Goal: Information Seeking & Learning: Understand process/instructions

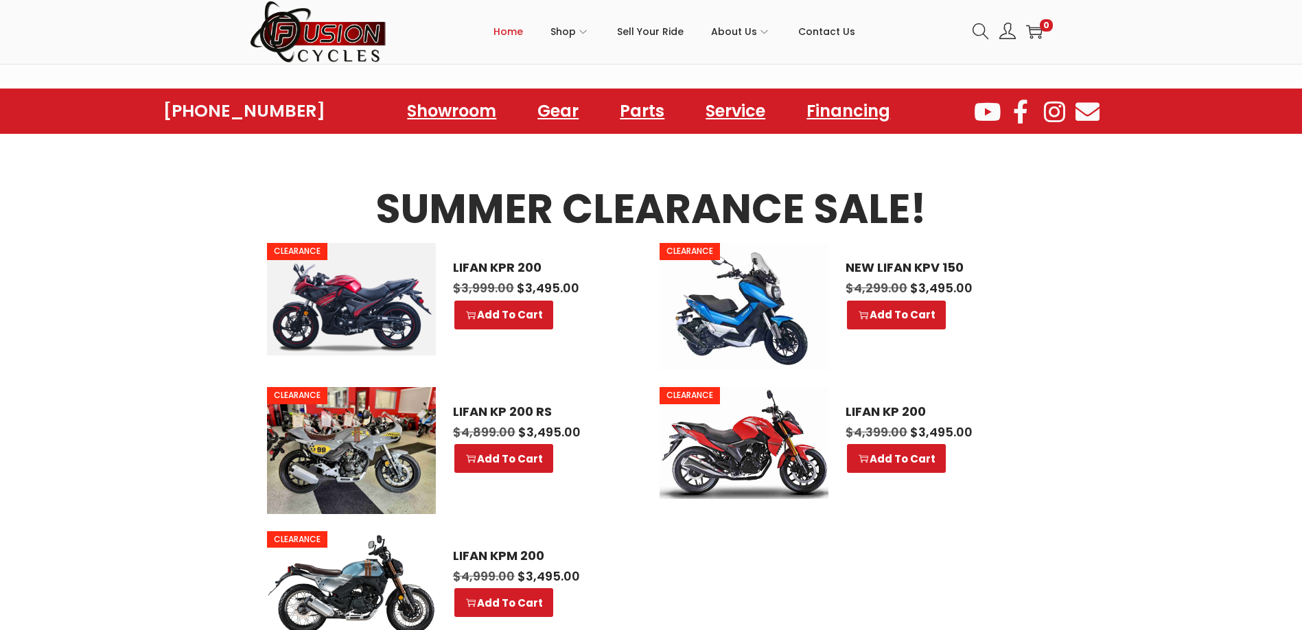
click at [641, 254] on section "SUMMER CLEARANCE SALE! CLEARANCE LIFAN KPR 200 $ 3,999.00 Original price was: $…" at bounding box center [651, 407] width 1302 height 546
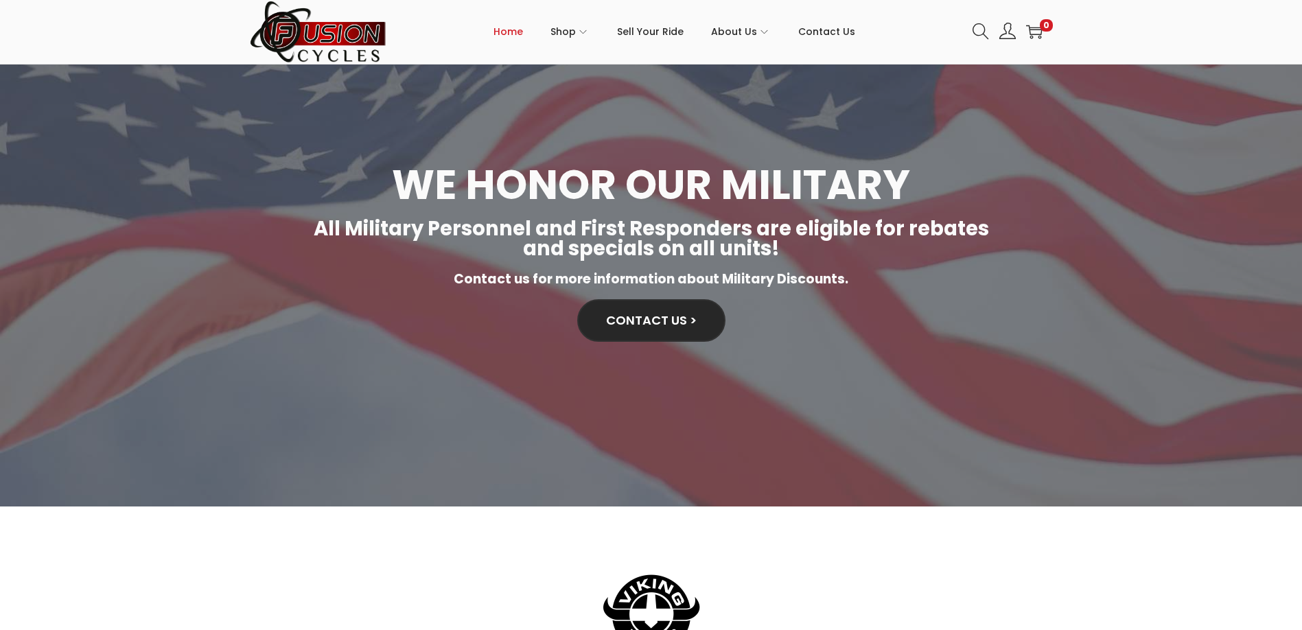
scroll to position [3576, 0]
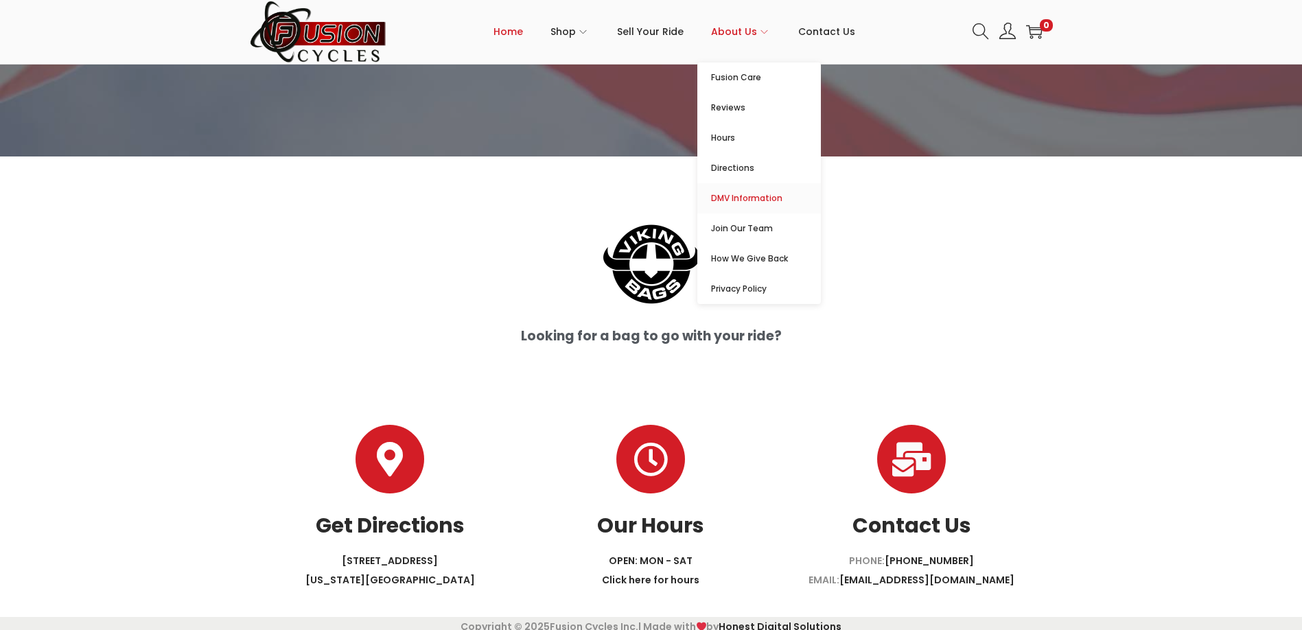
click at [641, 194] on span "DMV Information" at bounding box center [766, 198] width 110 height 16
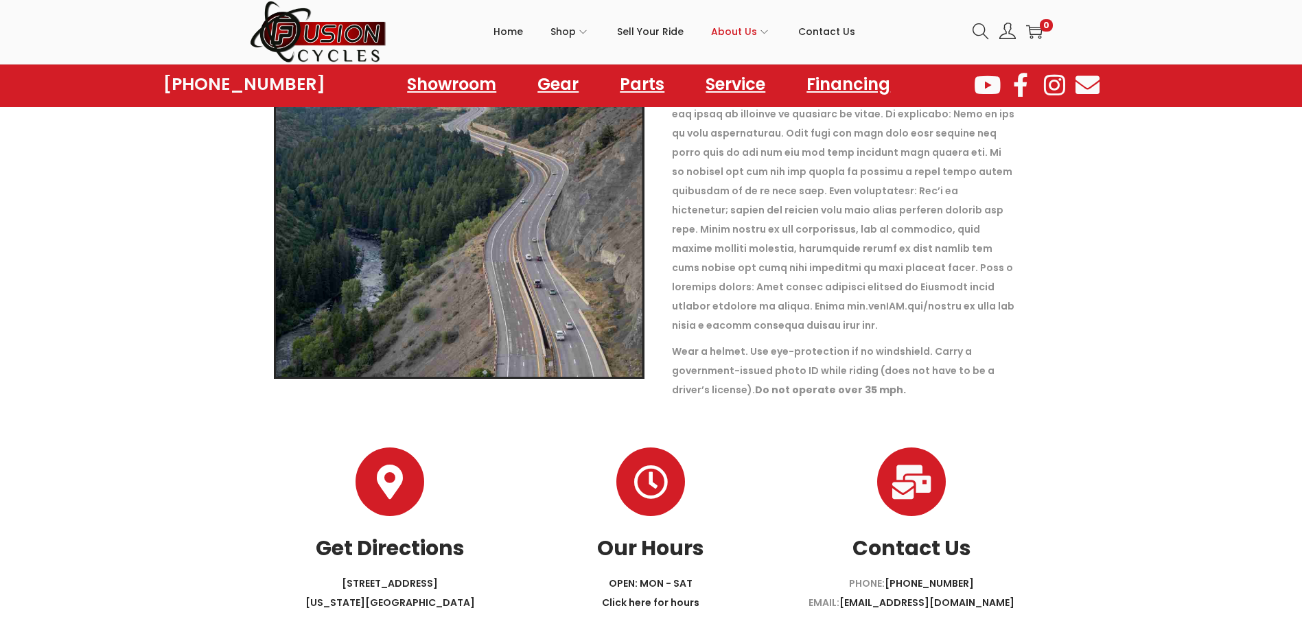
scroll to position [1872, 0]
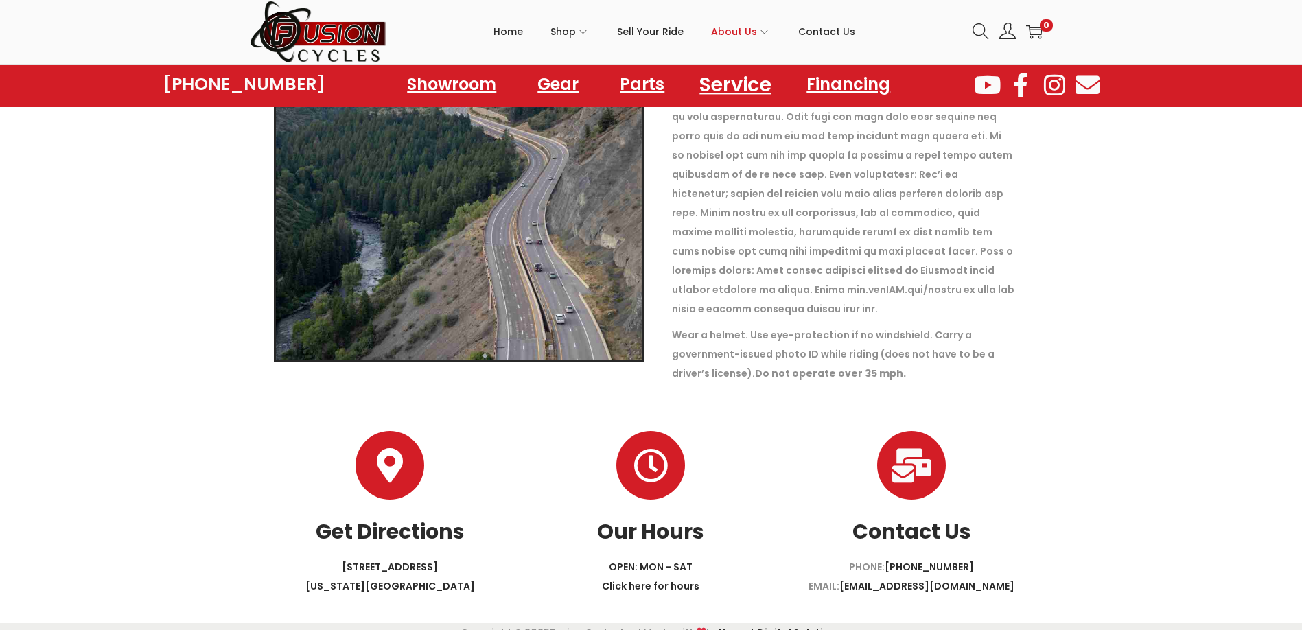
click at [742, 87] on link "Service" at bounding box center [736, 84] width 104 height 38
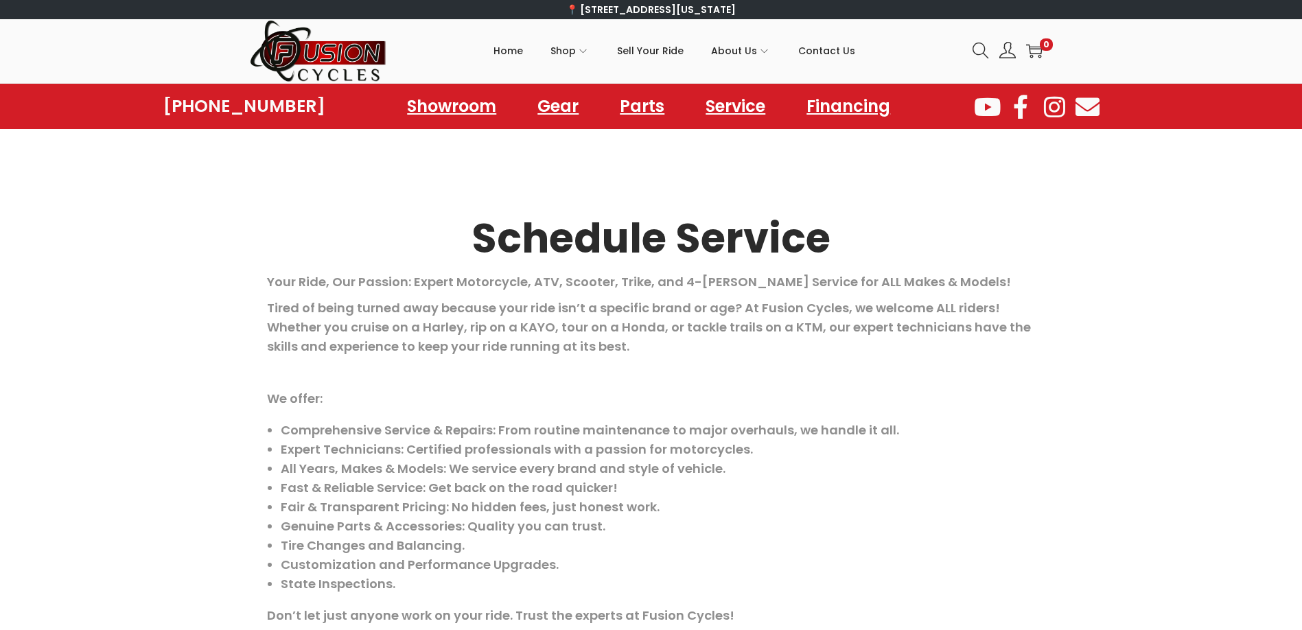
drag, startPoint x: 487, startPoint y: 334, endPoint x: 567, endPoint y: 332, distance: 79.6
click at [567, 332] on p "Tired of being turned away because your ride isn’t a specific brand or age? At …" at bounding box center [651, 328] width 769 height 58
drag, startPoint x: 567, startPoint y: 332, endPoint x: 538, endPoint y: 330, distance: 28.9
click at [538, 330] on p "Tired of being turned away because your ride isn’t a specific brand or age? At …" at bounding box center [651, 328] width 769 height 58
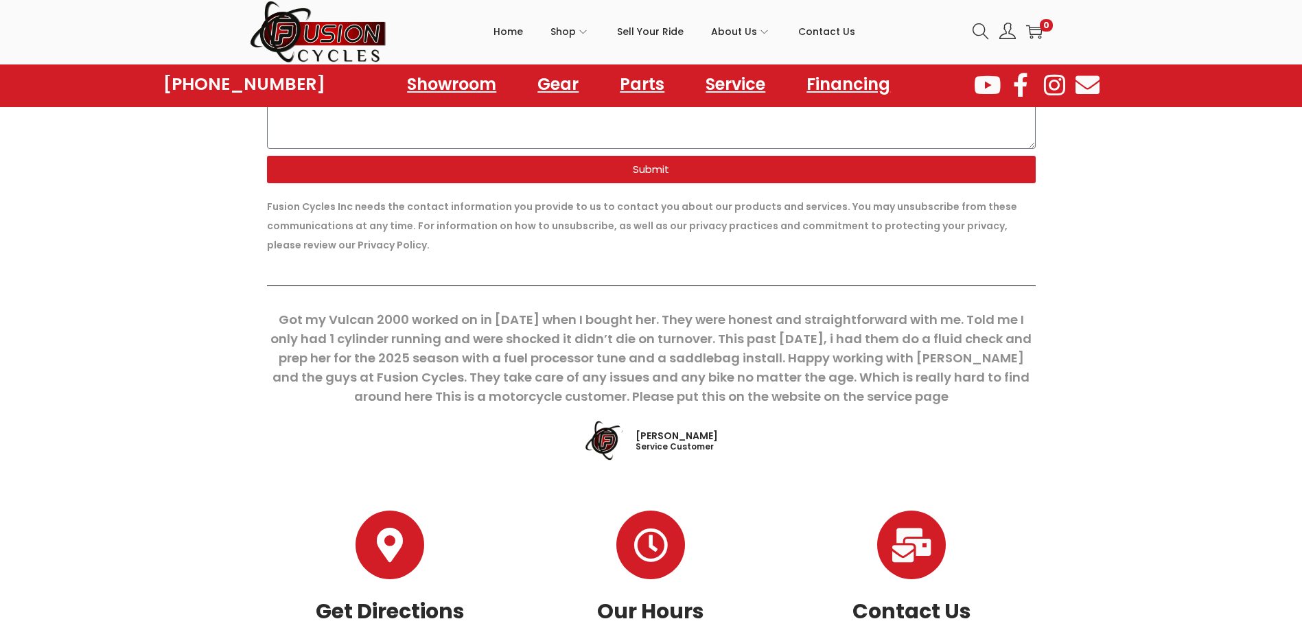
scroll to position [991, 0]
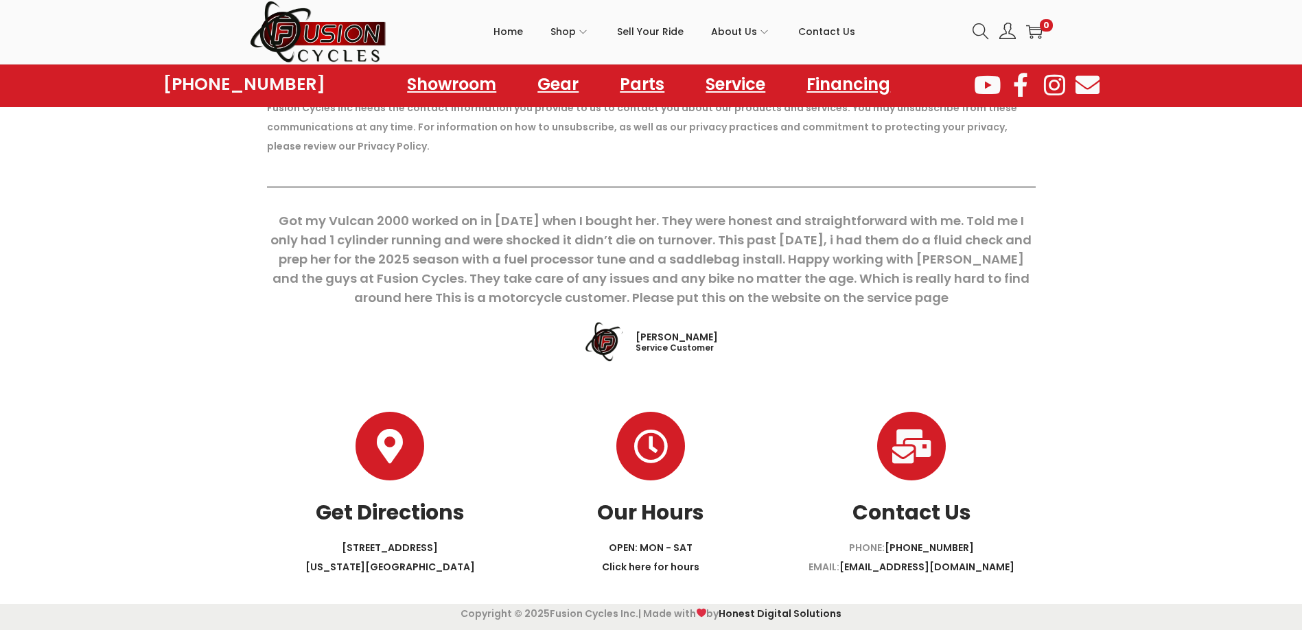
drag, startPoint x: 897, startPoint y: 294, endPoint x: 579, endPoint y: 299, distance: 318.5
click at [579, 299] on div "Got my Vulcan 2000 worked on in 2024 when I bought her. They were honest and st…" at bounding box center [651, 259] width 769 height 96
